Goal: Find specific page/section: Find specific page/section

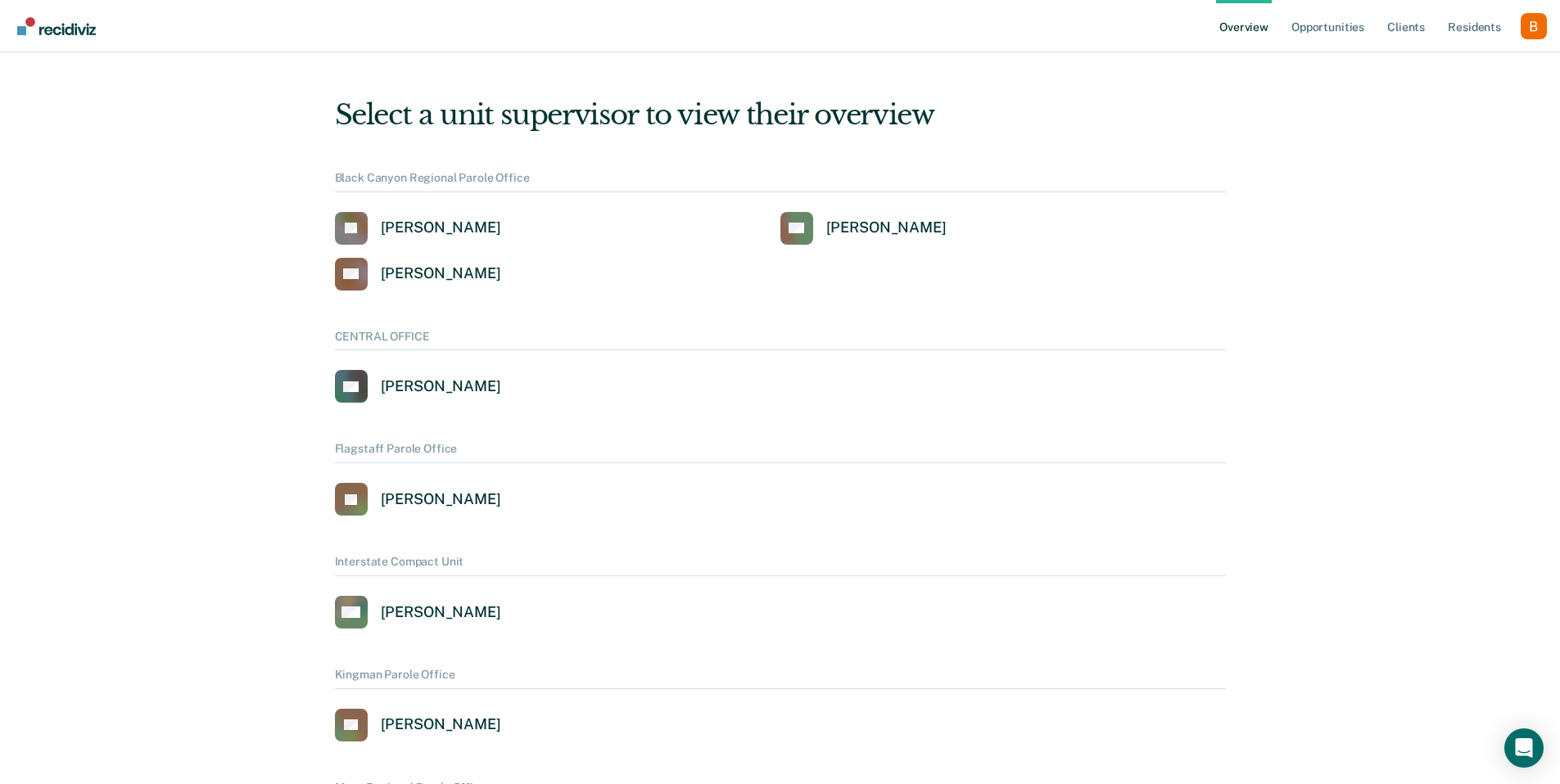
click at [1524, 26] on div "Profile dropdown button" at bounding box center [1533, 26] width 26 height 26
click at [1467, 75] on link "Profile" at bounding box center [1467, 75] width 106 height 14
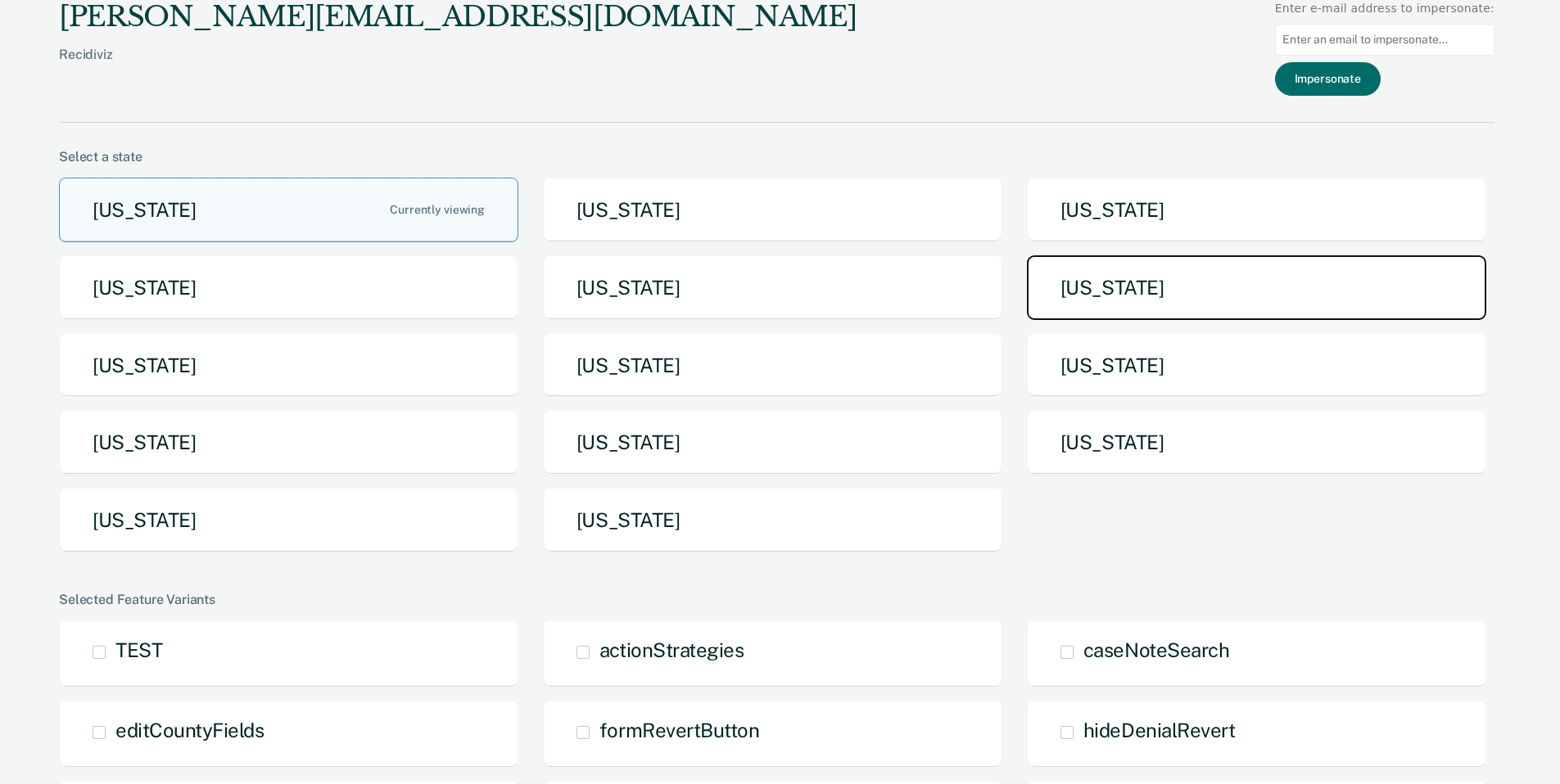
click at [1170, 316] on button "[US_STATE]" at bounding box center [1257, 287] width 460 height 64
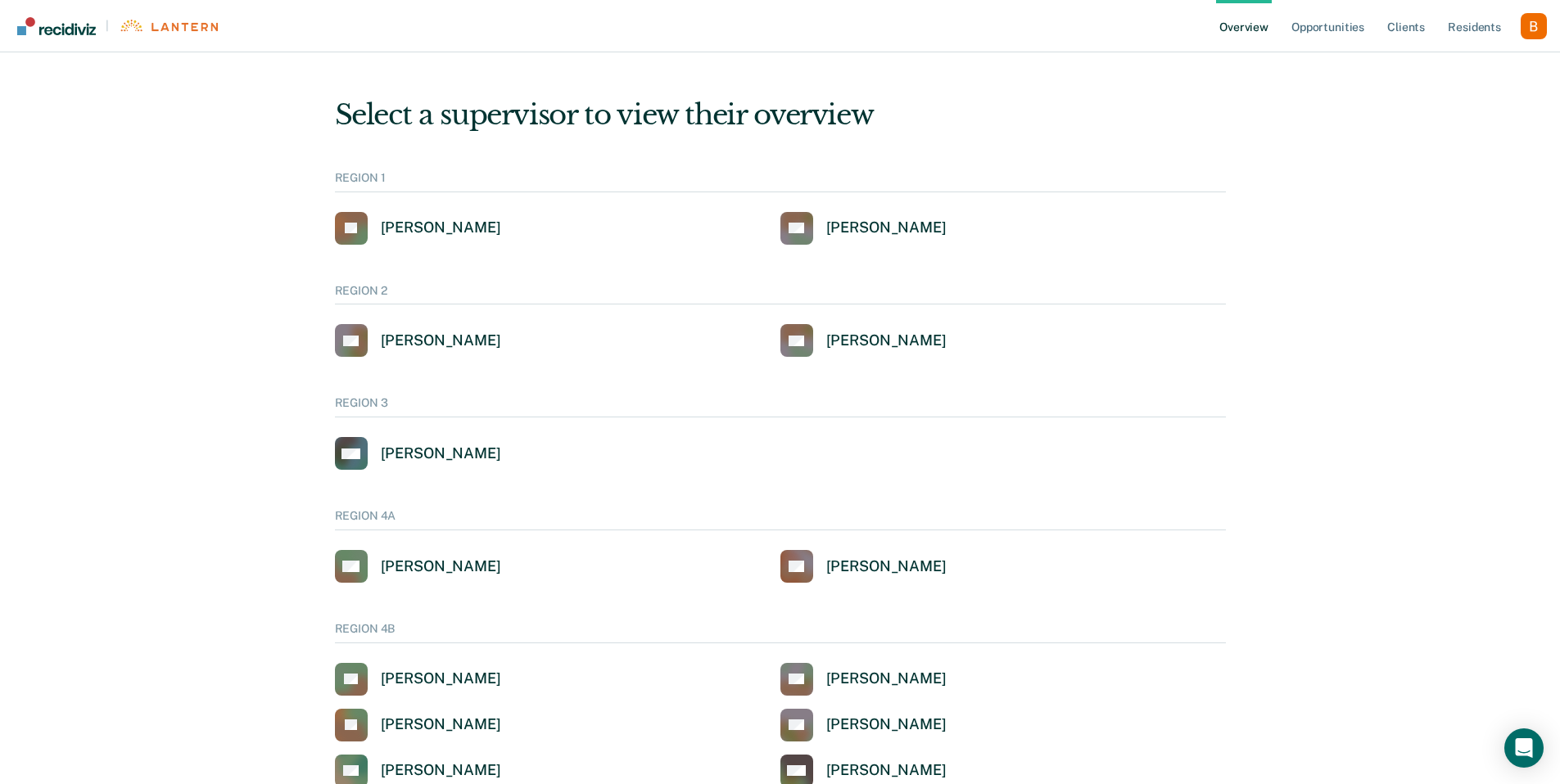
click at [1535, 32] on div "Profile dropdown button" at bounding box center [1533, 26] width 26 height 26
click at [1306, 33] on link "Opportunities" at bounding box center [1327, 26] width 79 height 52
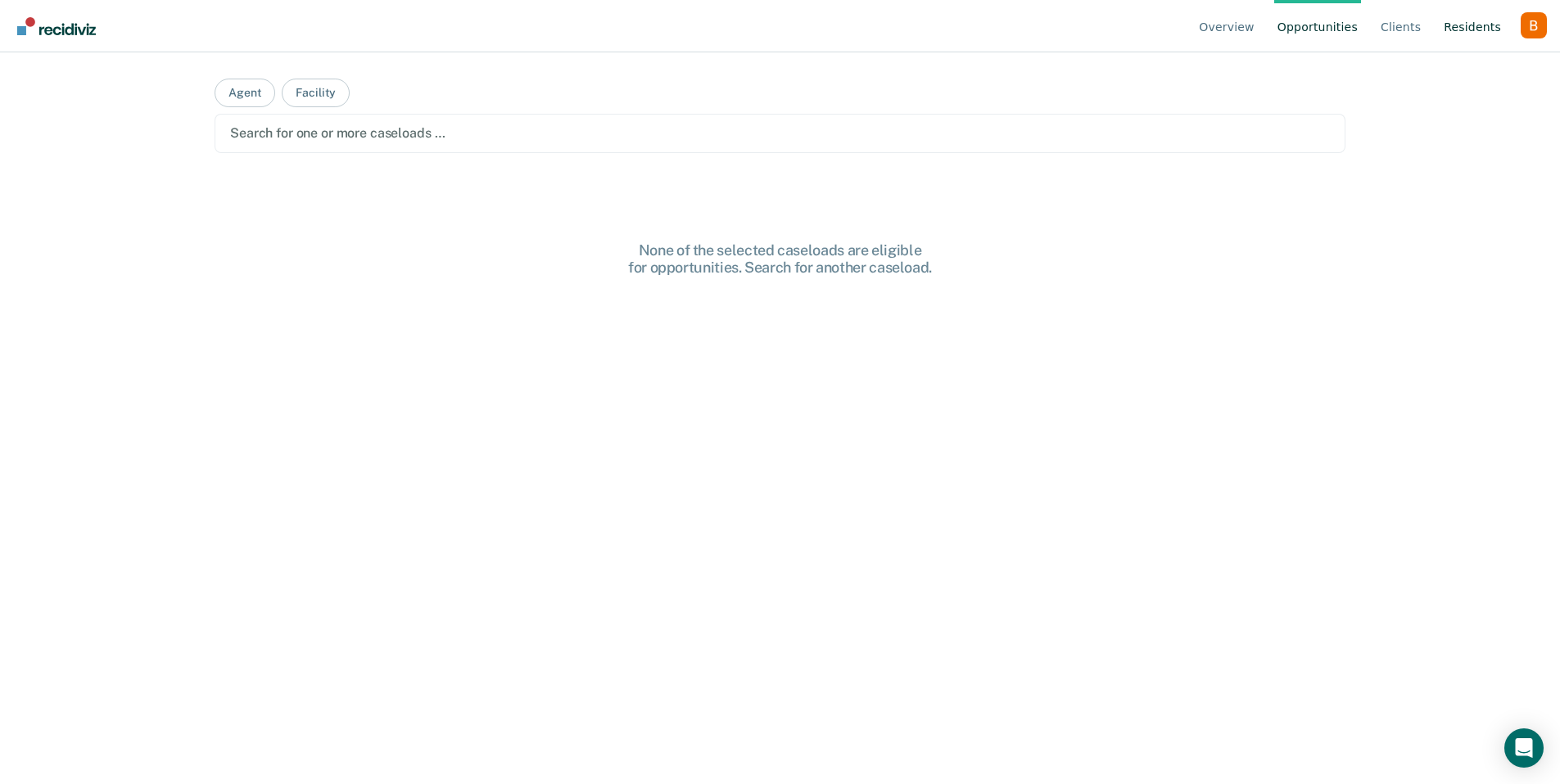
click at [1478, 31] on link "Resident s" at bounding box center [1472, 26] width 63 height 52
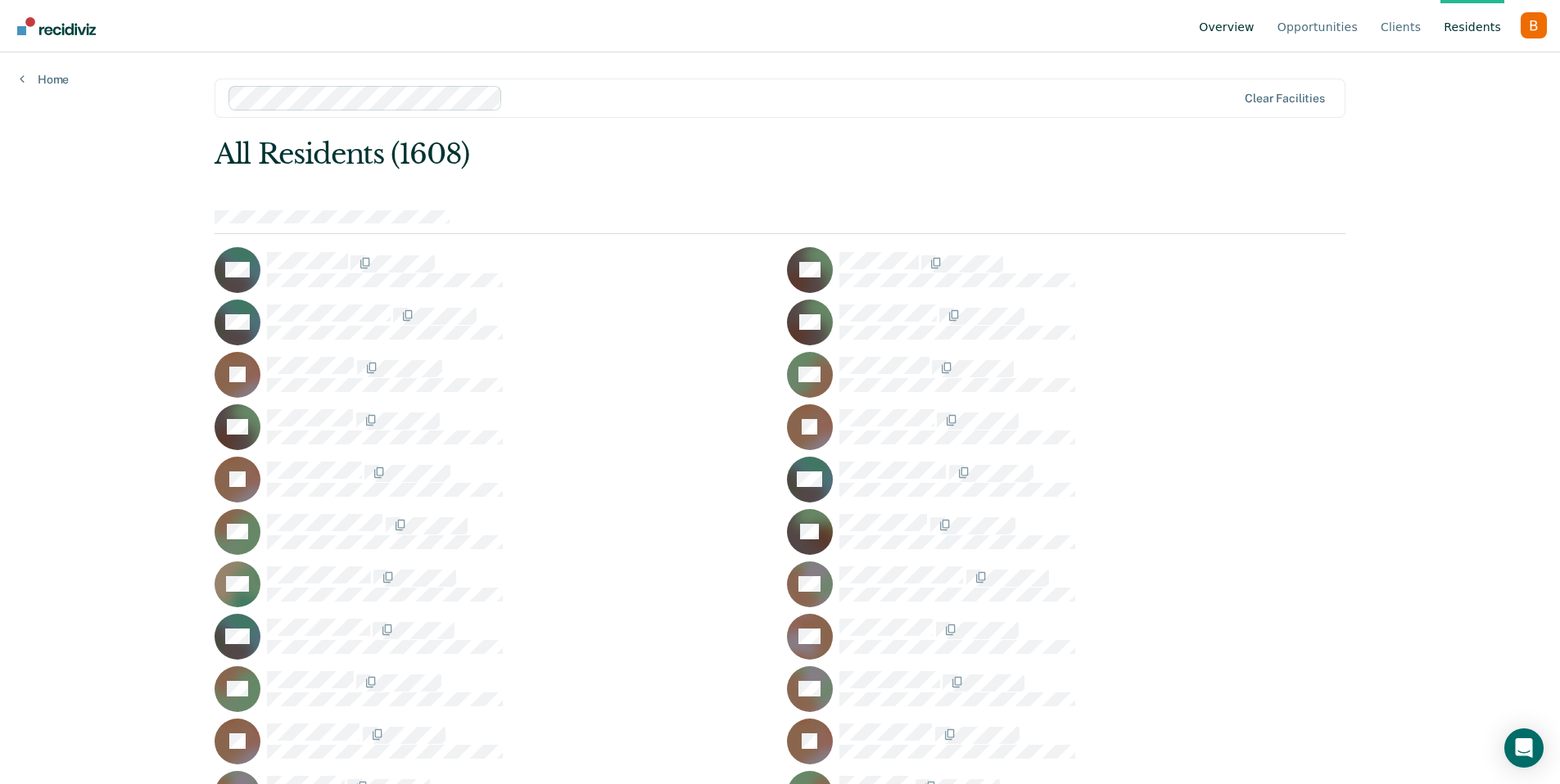
click at [1230, 29] on link "Overview" at bounding box center [1226, 26] width 62 height 52
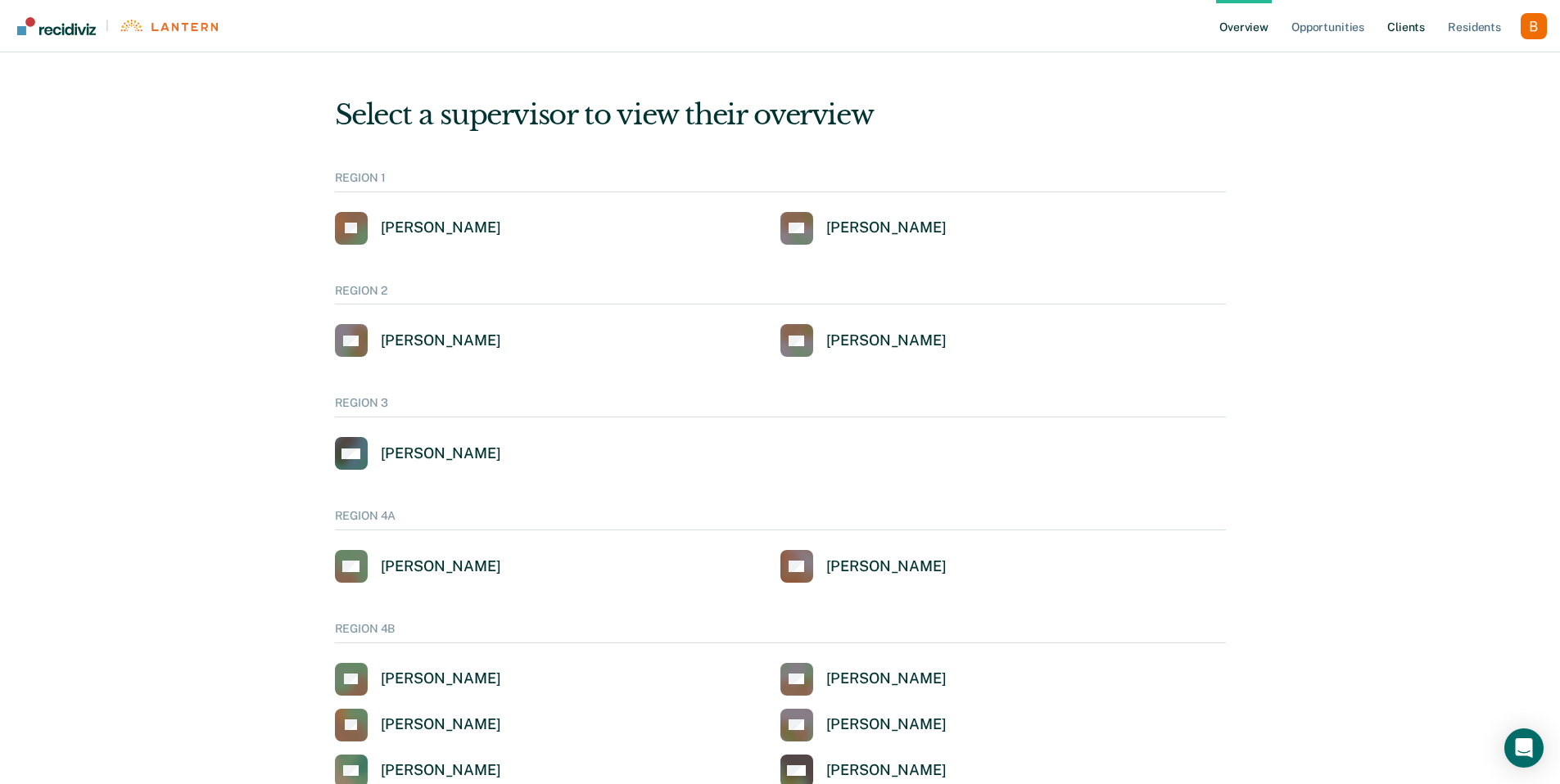
click at [1399, 26] on link "Client s" at bounding box center [1405, 26] width 45 height 52
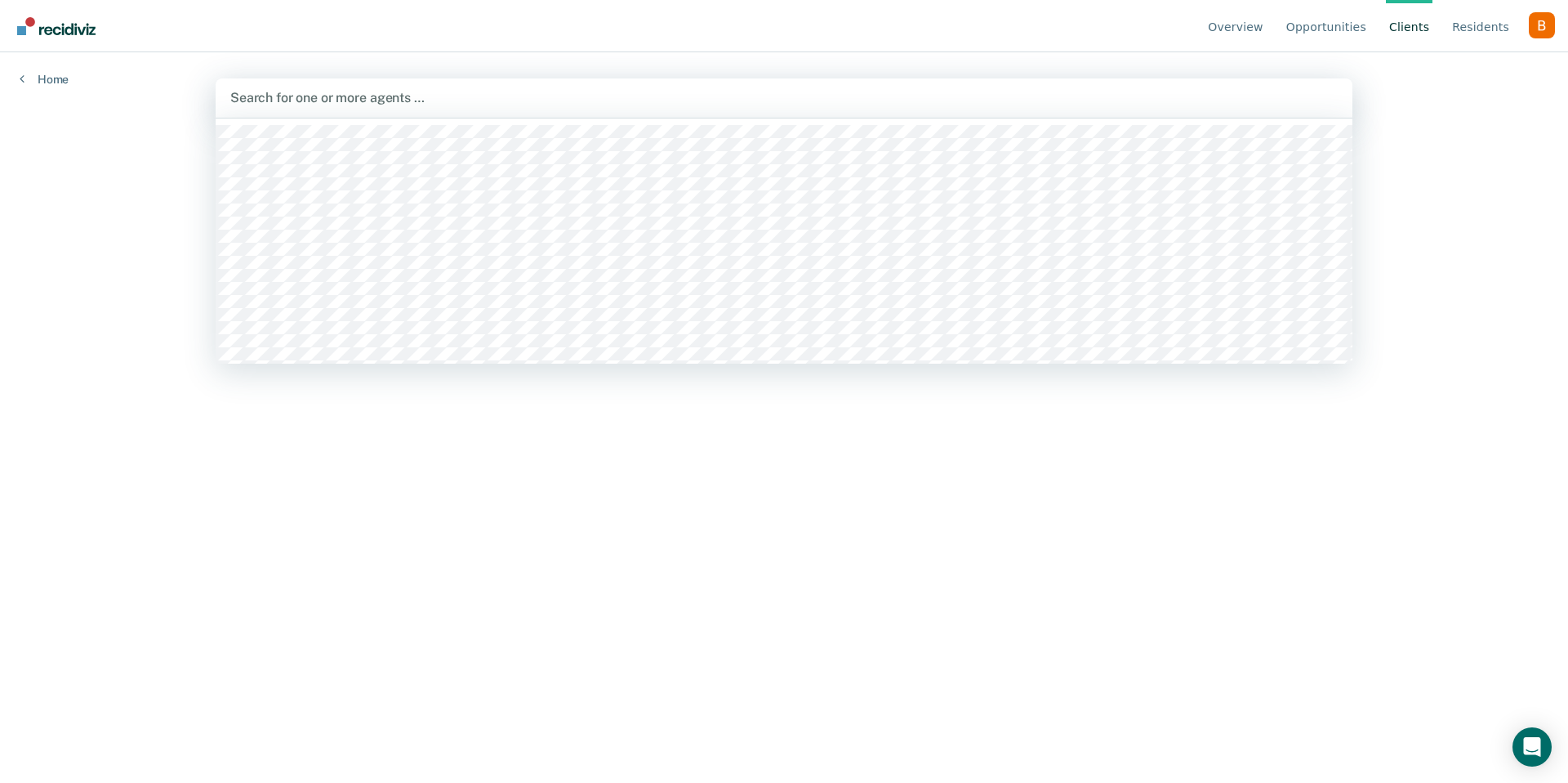
click at [563, 117] on div "[PERSON_NAME], 1 of 872. 872 results available. Use Up and Down to choose optio…" at bounding box center [784, 98] width 1137 height 40
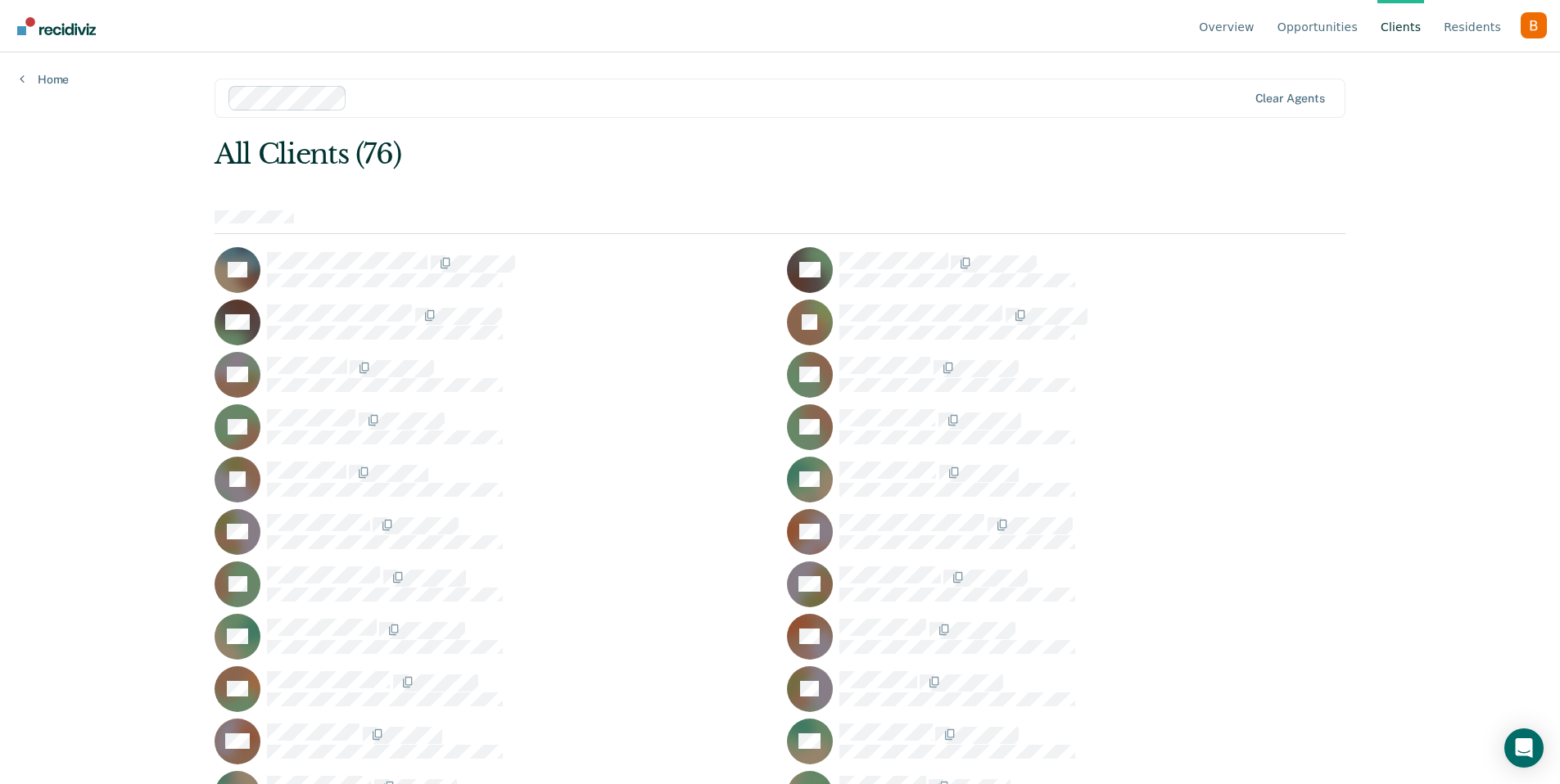
click at [349, 249] on div "VA" at bounding box center [494, 270] width 559 height 46
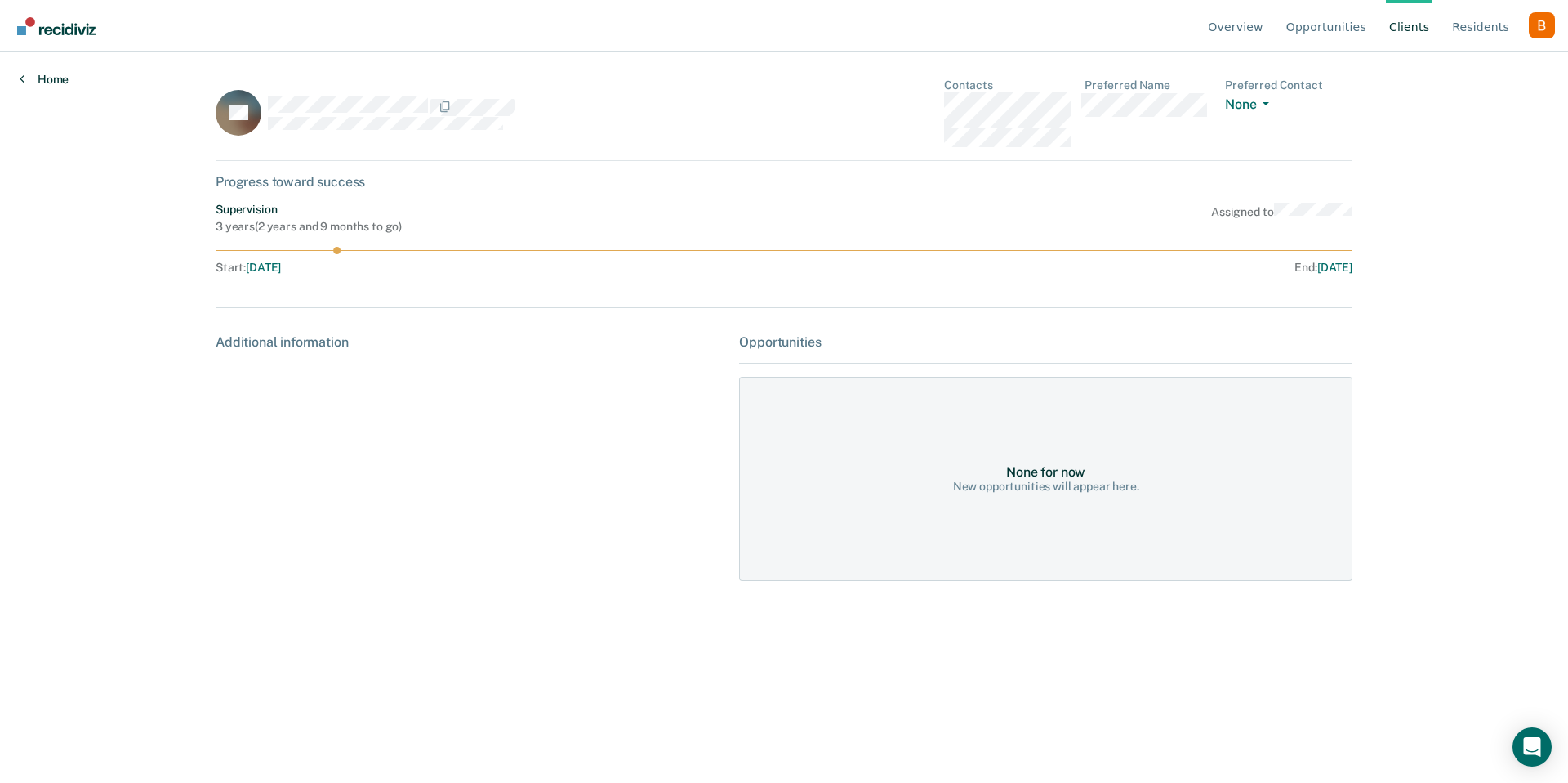
click at [21, 81] on icon at bounding box center [22, 78] width 5 height 13
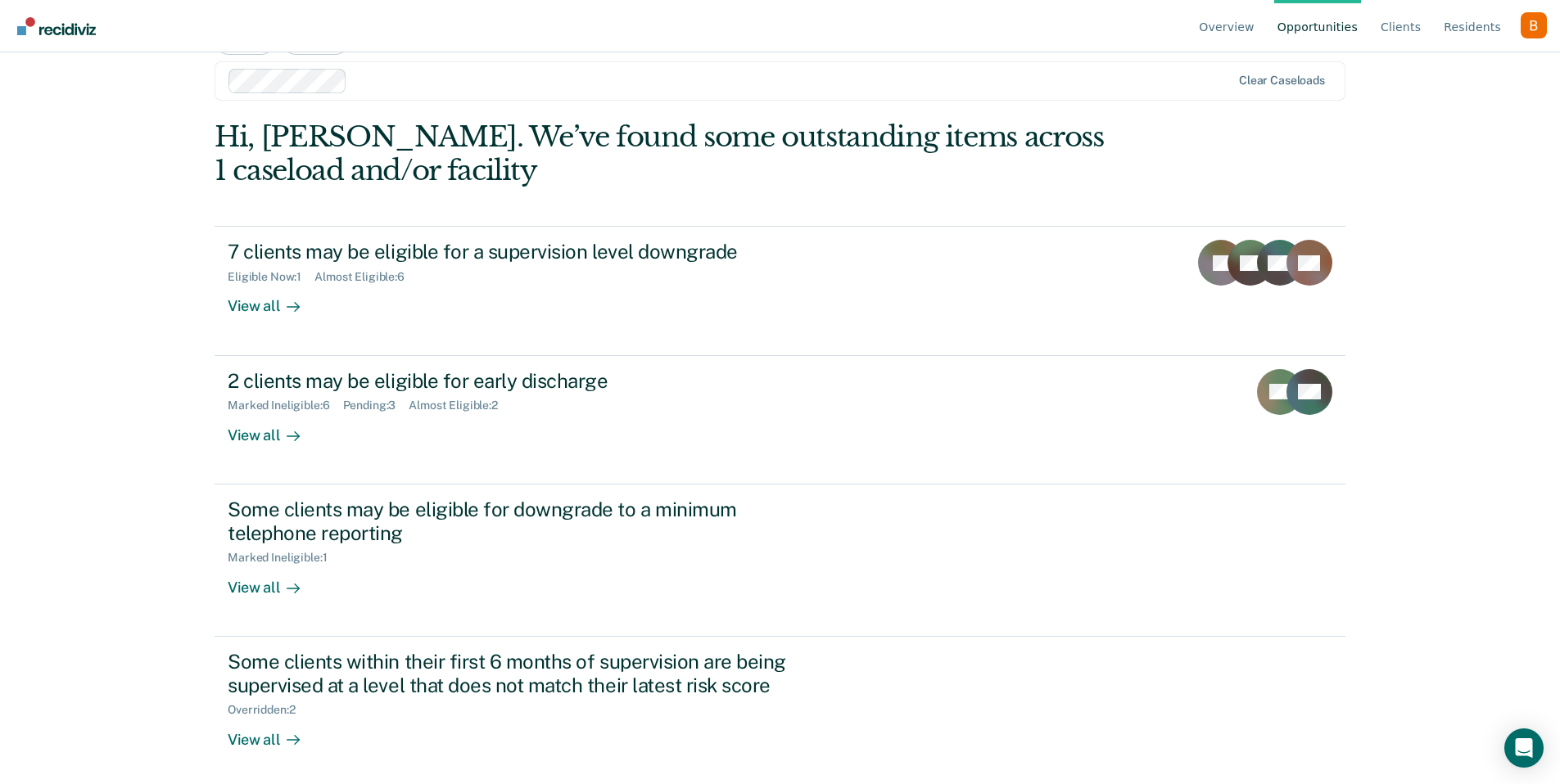
scroll to position [57, 0]
